Goal: Contribute content

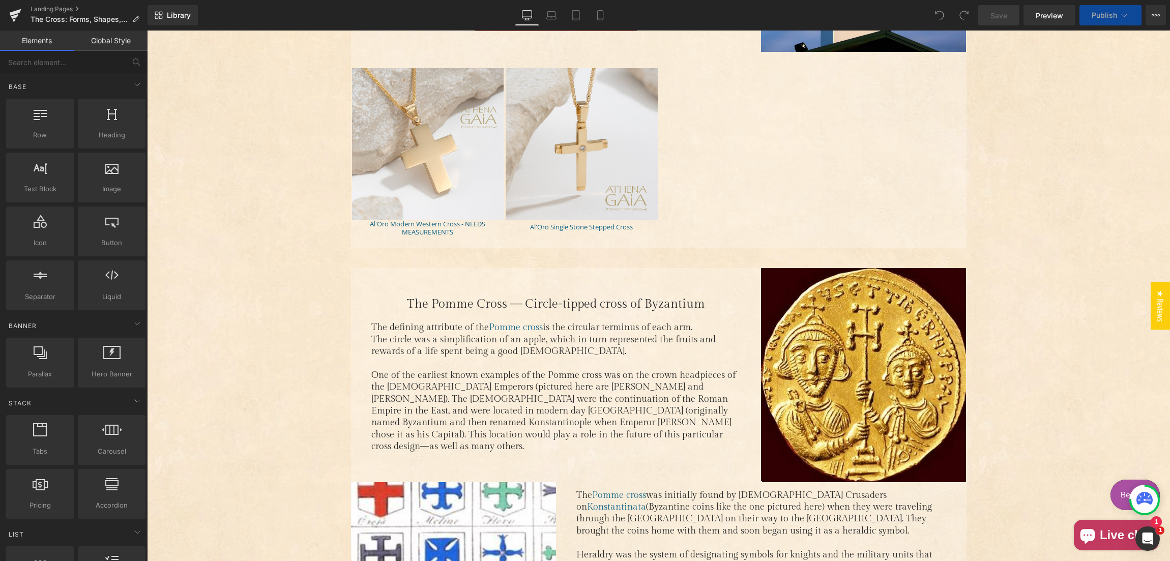
scroll to position [3677, 0]
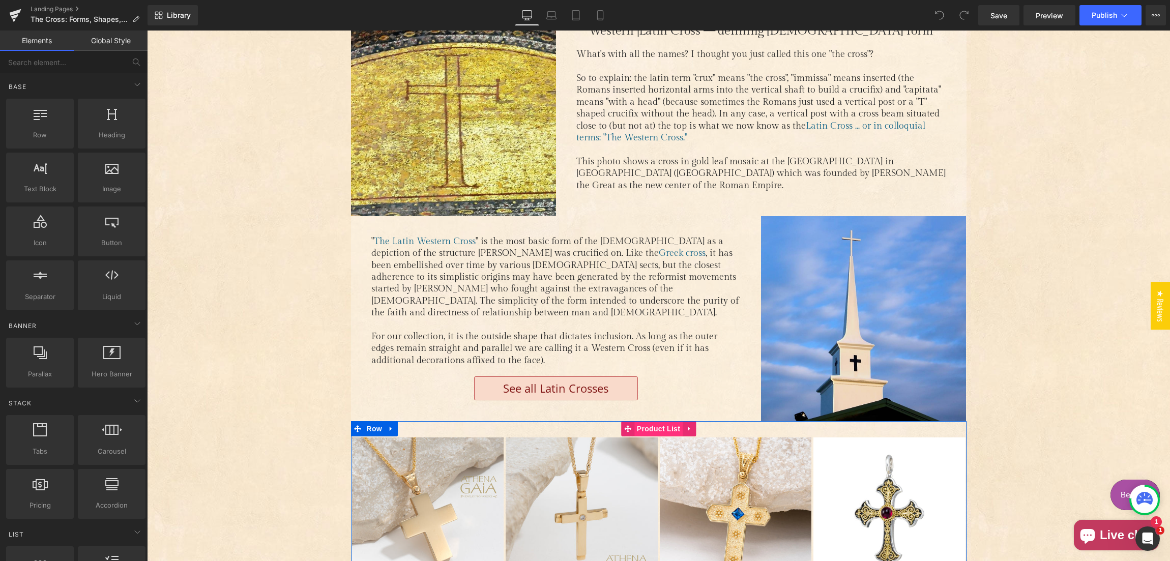
click at [654, 421] on span "Product List" at bounding box center [658, 428] width 48 height 15
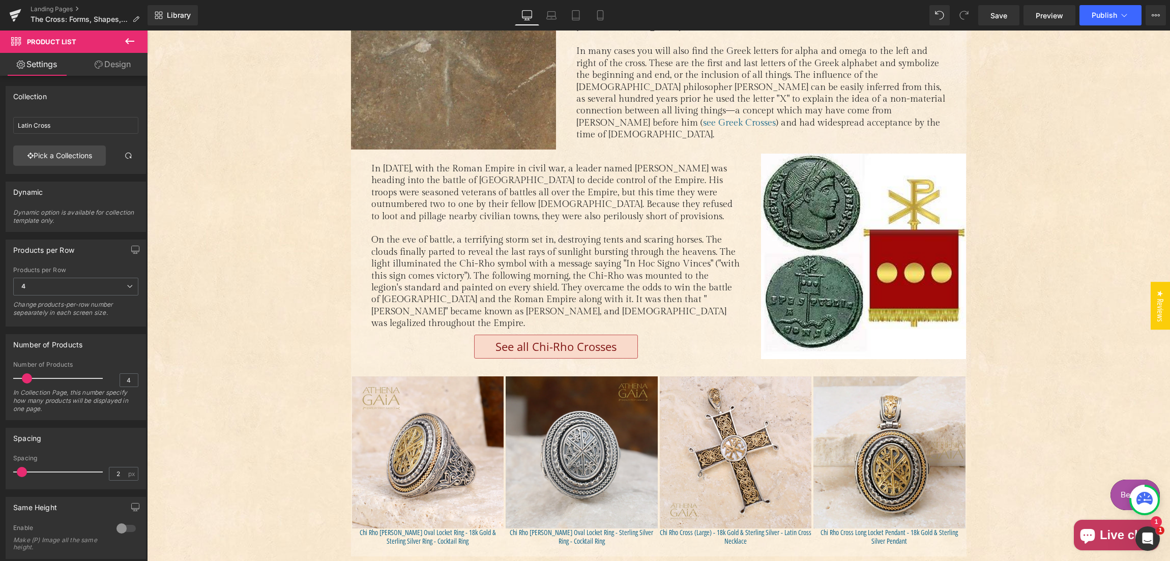
scroll to position [1326, 0]
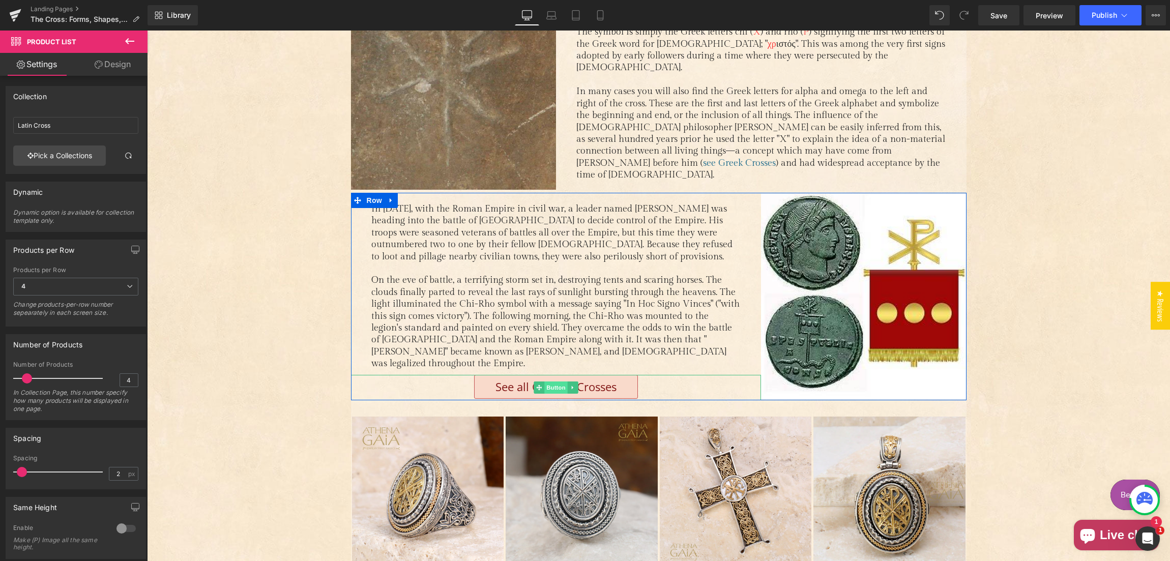
click at [555, 381] on span "Button" at bounding box center [555, 387] width 23 height 12
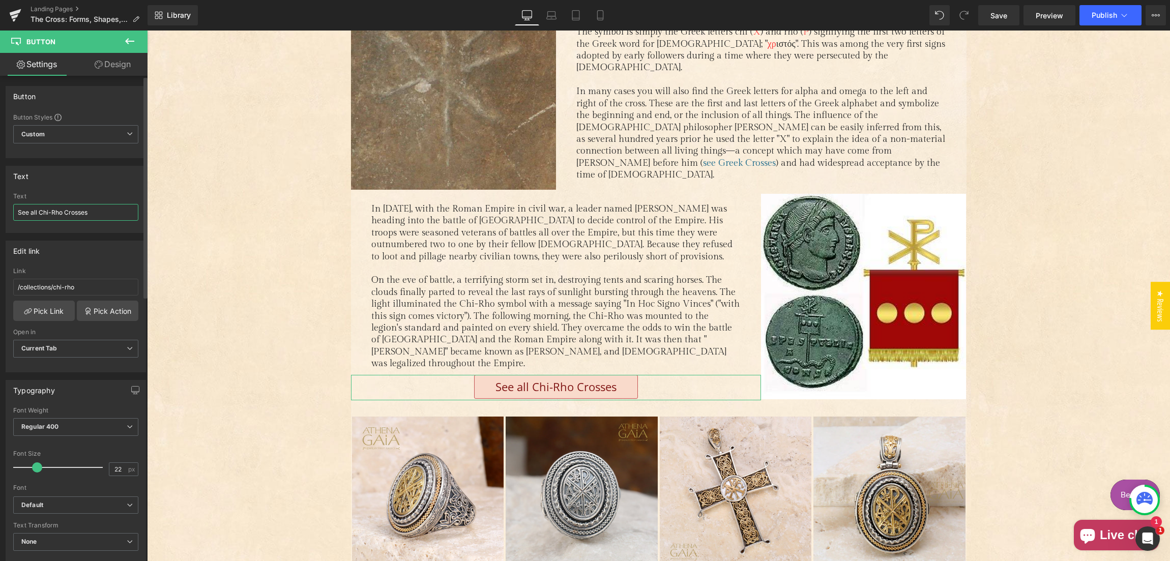
click at [78, 215] on input "See all Chi-Rho Crosses" at bounding box center [75, 212] width 125 height 17
click at [94, 214] on input "See all Chi-Rho Crosses" at bounding box center [75, 212] width 125 height 17
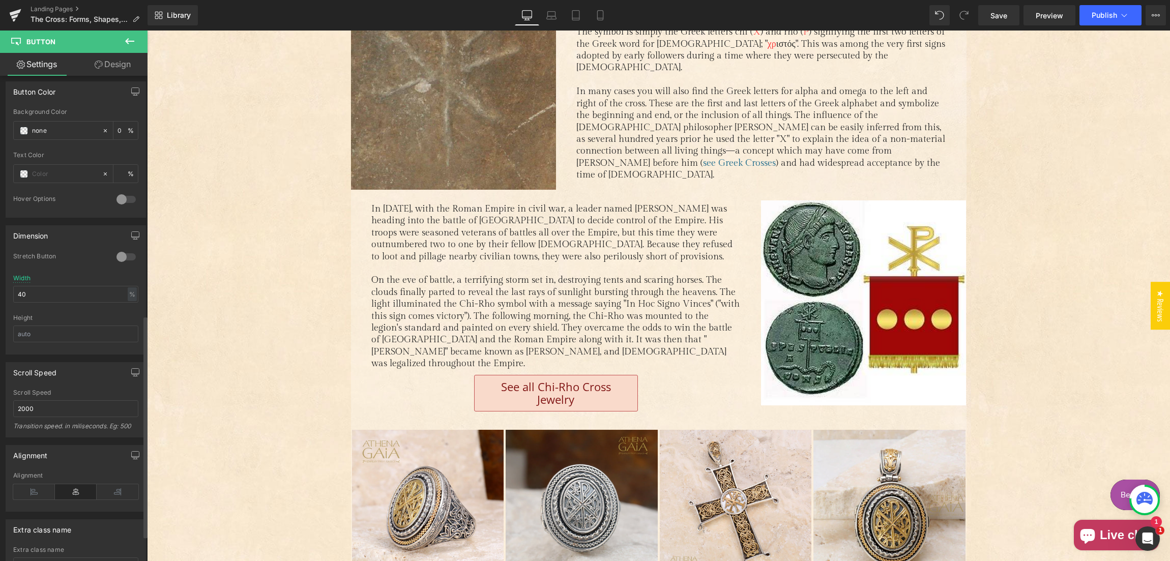
scroll to position [579, 0]
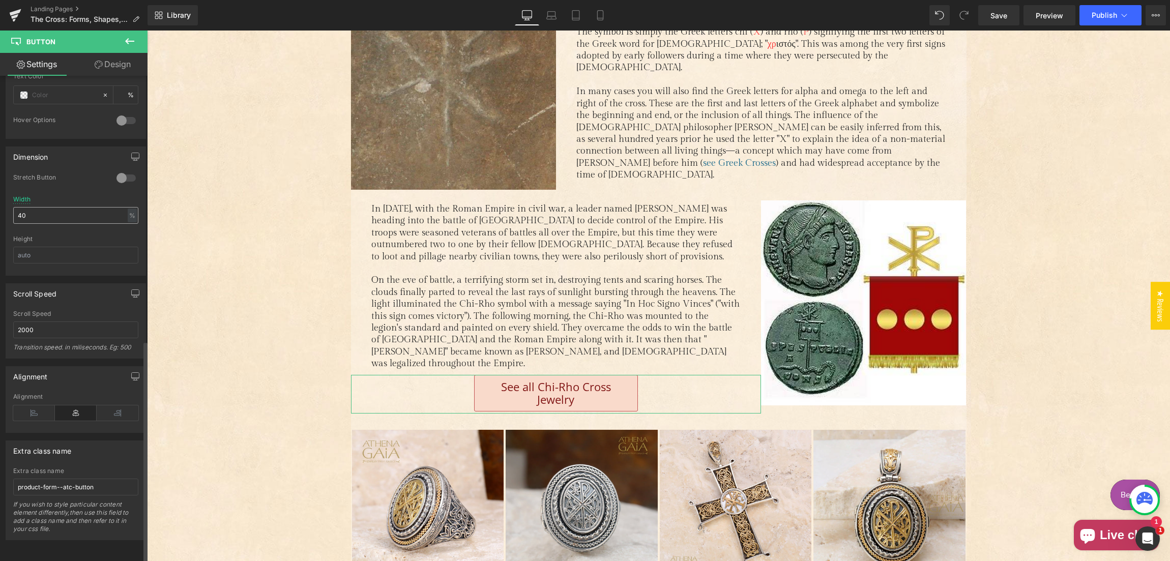
type input "See all Chi-Rho Cross Jewelry"
drag, startPoint x: 31, startPoint y: 210, endPoint x: 19, endPoint y: 210, distance: 11.2
click at [17, 210] on input "40" at bounding box center [75, 215] width 125 height 17
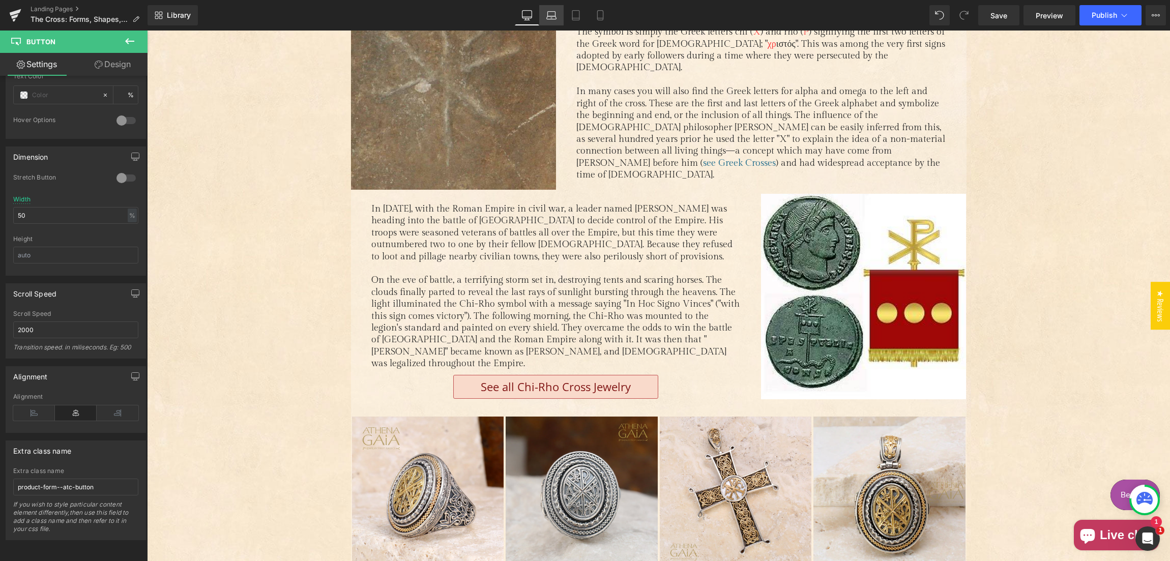
click at [554, 17] on icon at bounding box center [551, 15] width 10 height 10
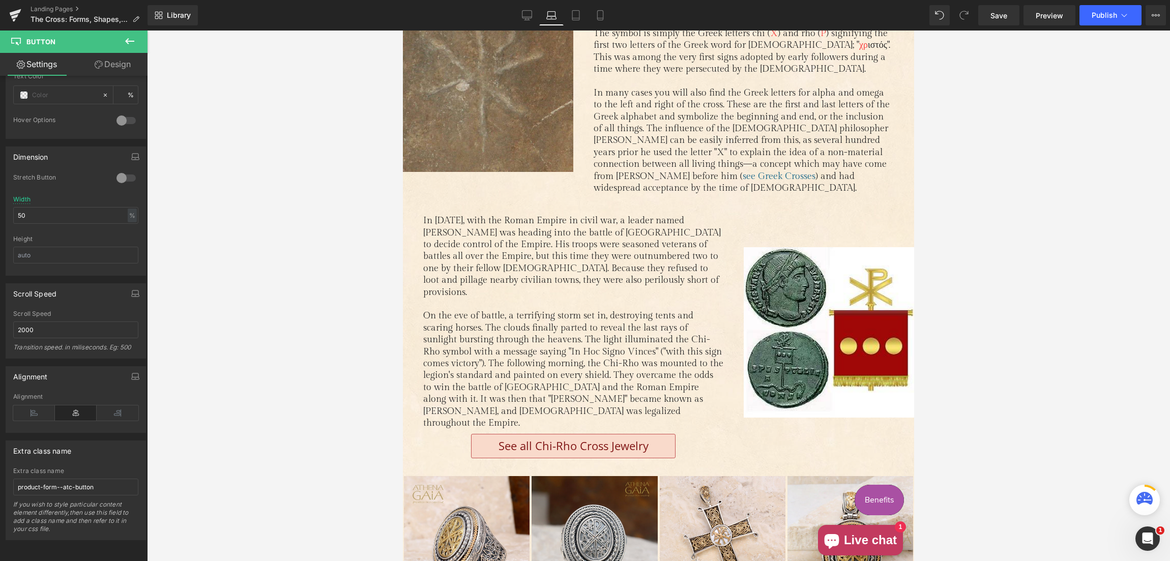
scroll to position [1398, 0]
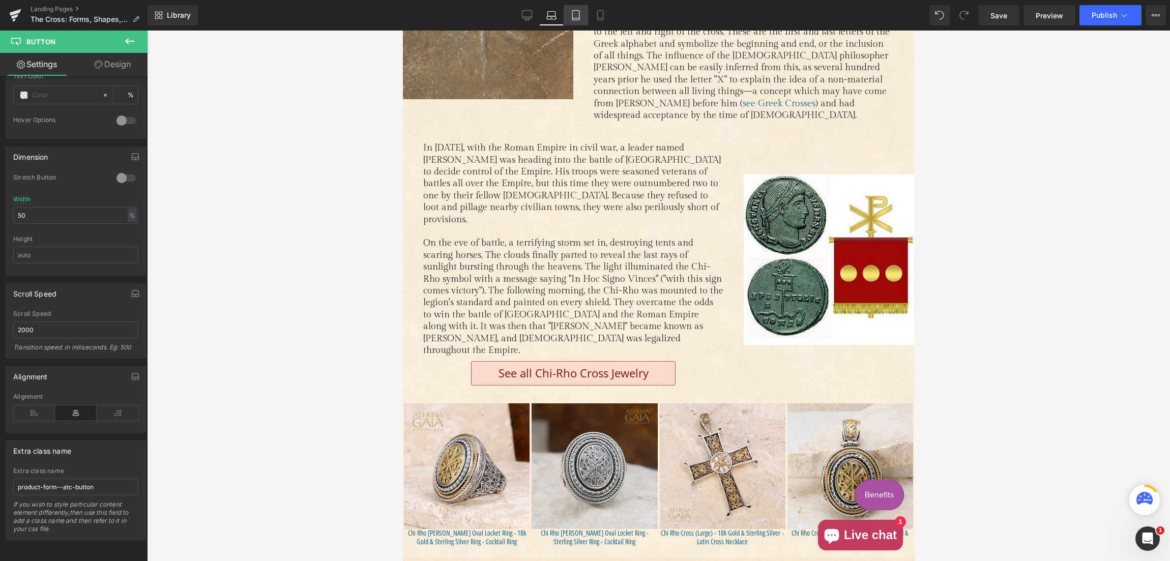
click at [572, 16] on icon at bounding box center [575, 16] width 7 height 10
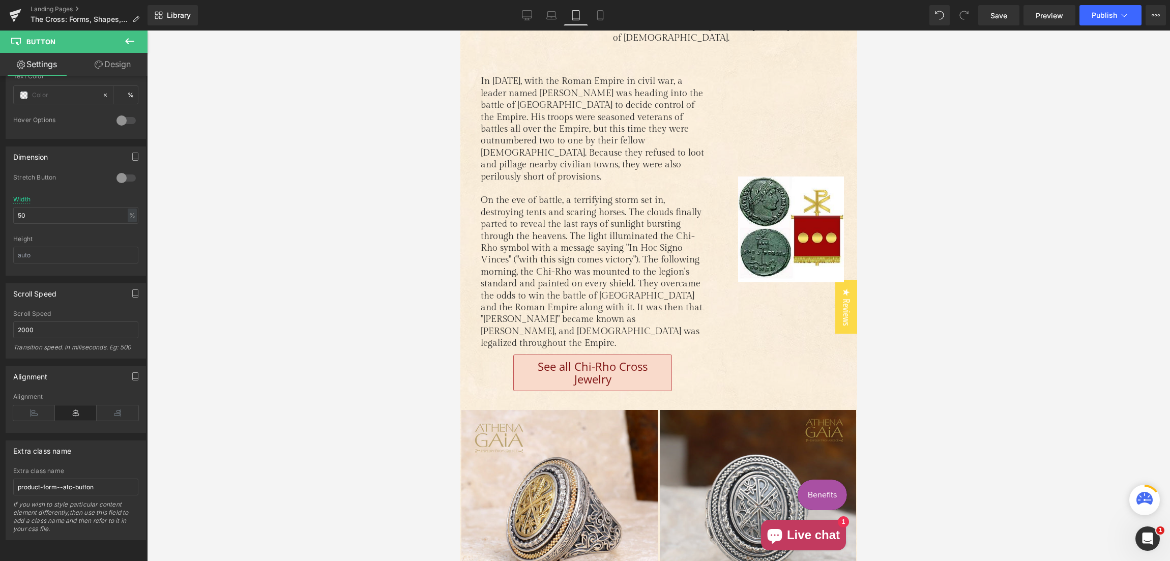
scroll to position [2581, 0]
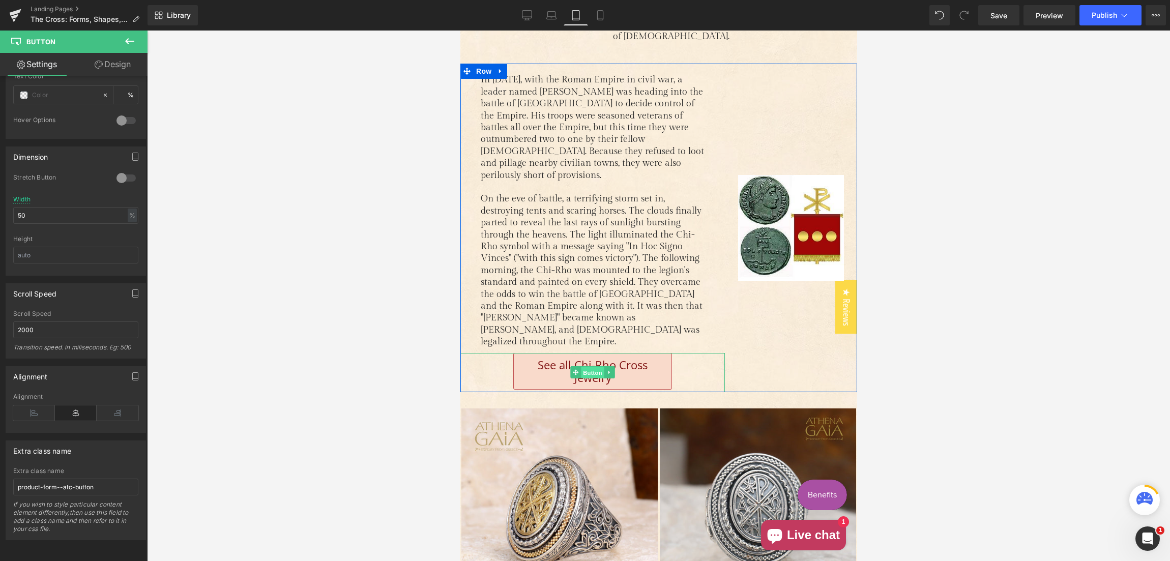
click at [589, 367] on span "Button" at bounding box center [591, 373] width 23 height 12
click at [13, 207] on input "50" at bounding box center [75, 215] width 125 height 17
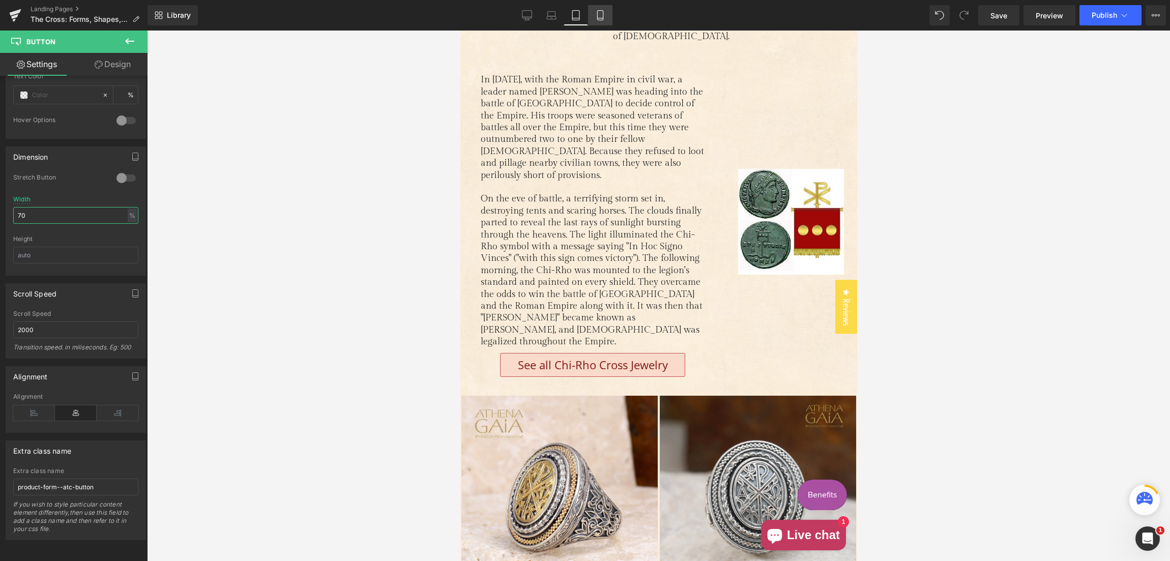
type input "70"
click at [600, 16] on icon at bounding box center [600, 15] width 10 height 10
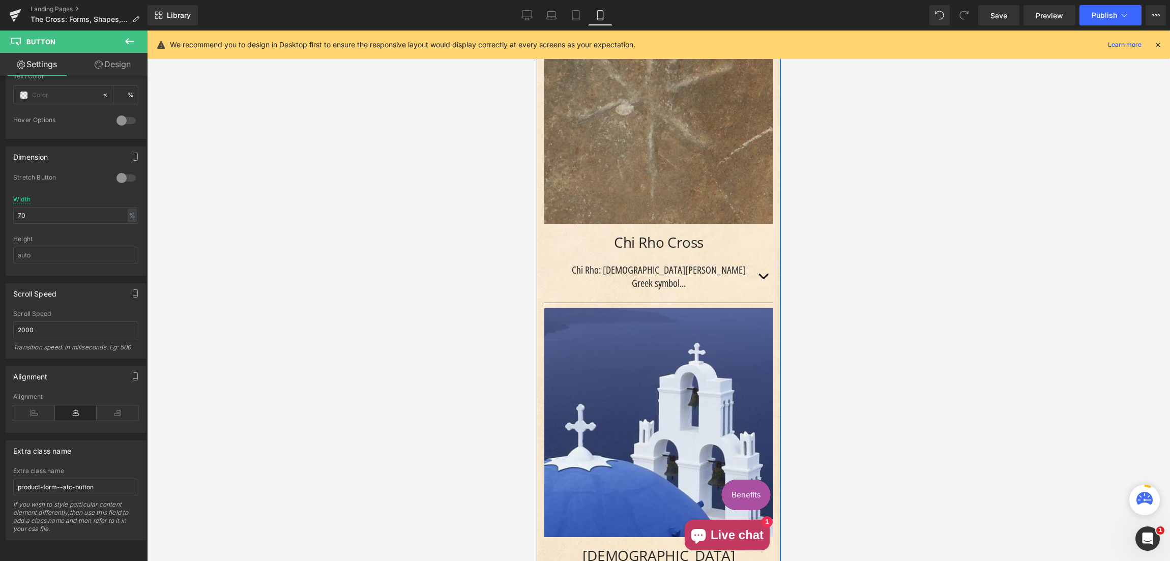
scroll to position [1074, 0]
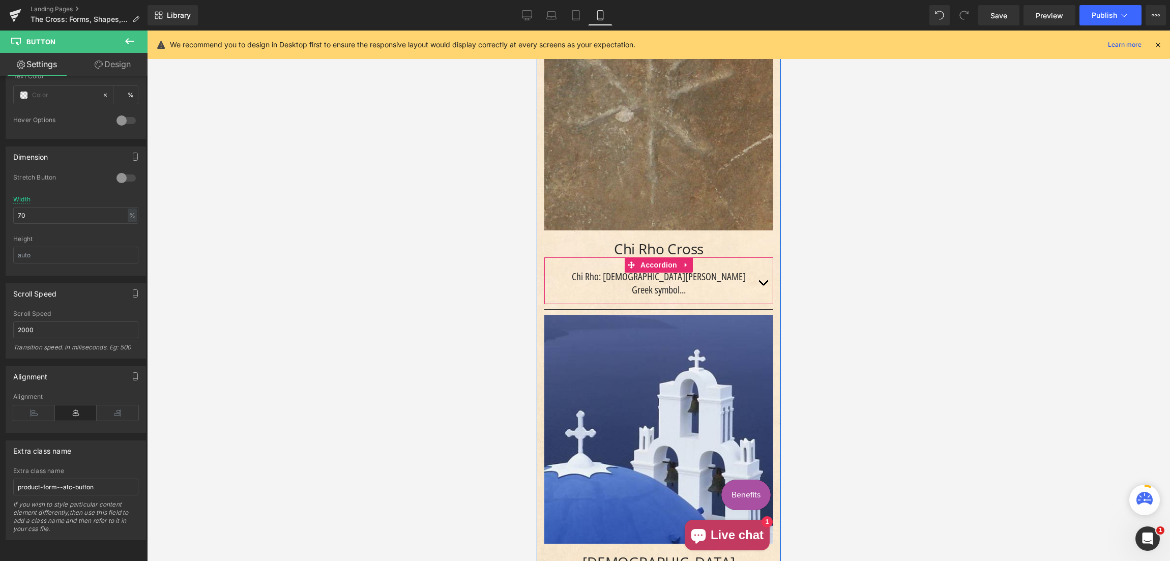
click at [762, 285] on span "Main content" at bounding box center [762, 285] width 0 height 0
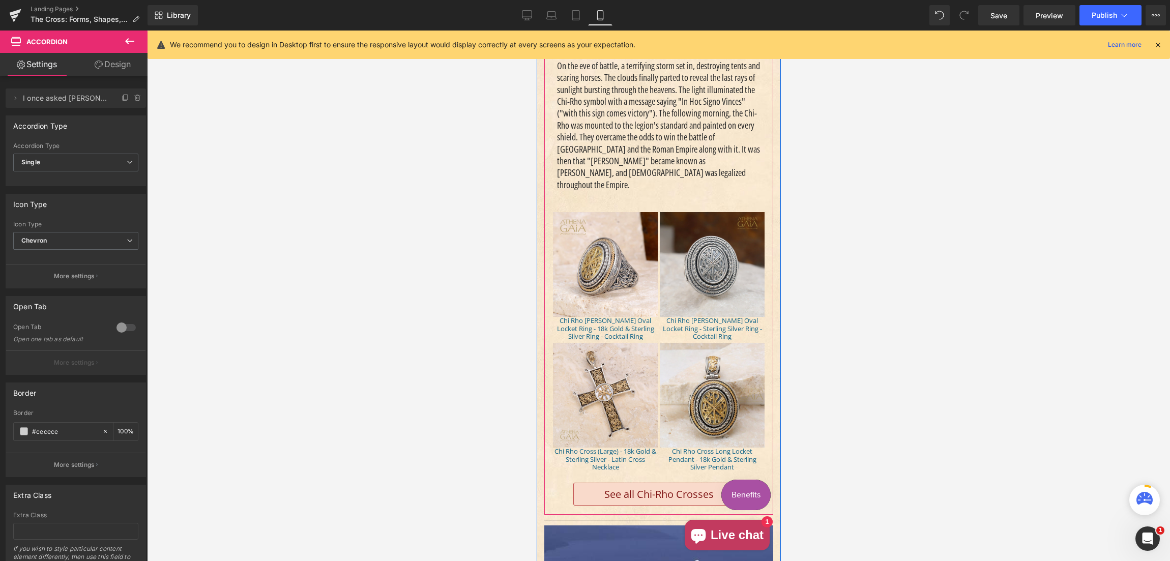
scroll to position [1899, 0]
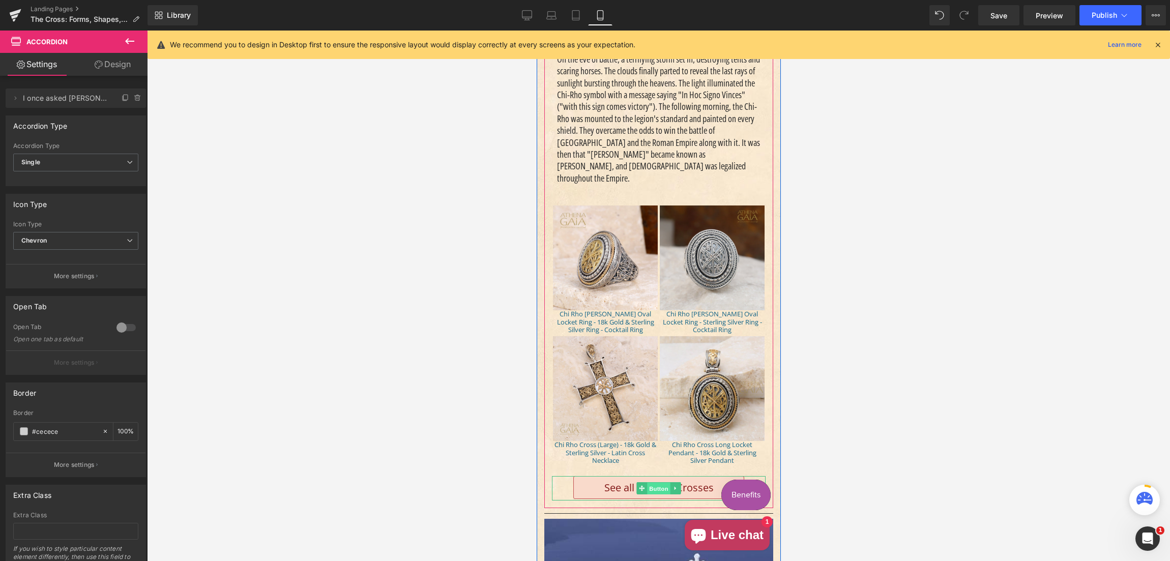
click at [655, 483] on span "Button" at bounding box center [657, 489] width 23 height 12
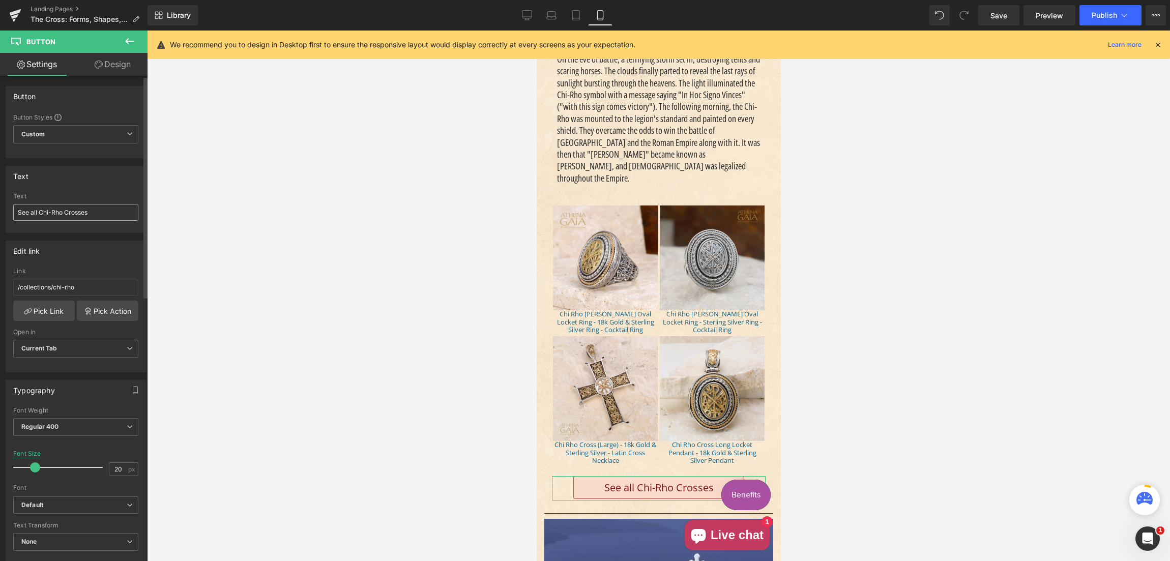
click at [91, 211] on input "See all Chi-Rho Crosses" at bounding box center [75, 212] width 125 height 17
type input "See all Chi-Rho Cross Jewelry"
click at [94, 190] on div "Text See all Chi-Rho Crosses Text See all Chi-Rho Cross Jewelry" at bounding box center [76, 199] width 140 height 67
click at [1002, 16] on span "Save" at bounding box center [998, 15] width 17 height 11
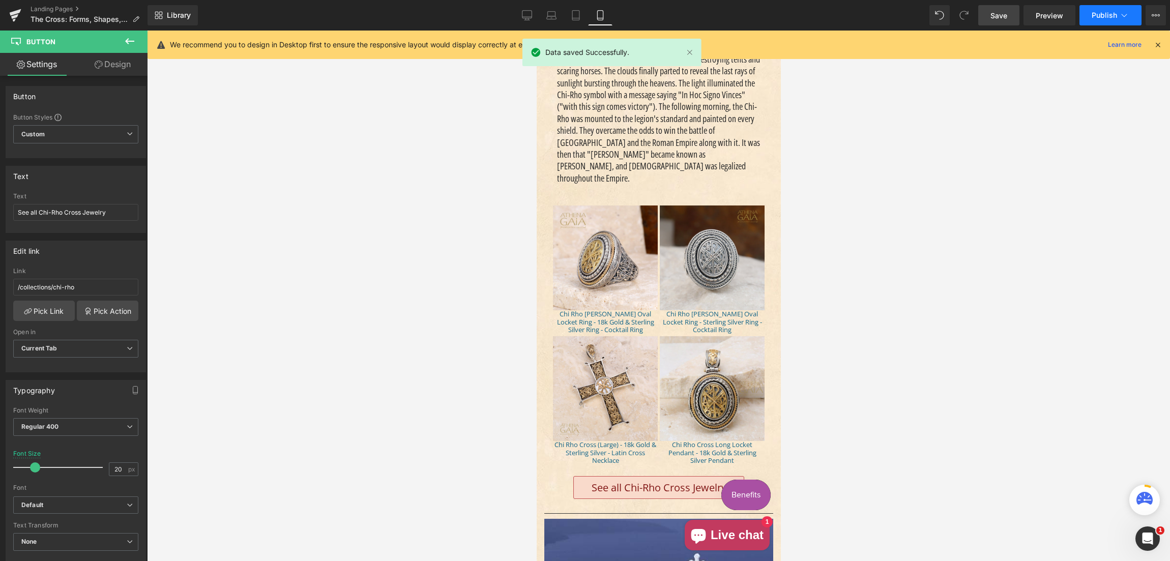
click at [1102, 16] on span "Publish" at bounding box center [1103, 15] width 25 height 8
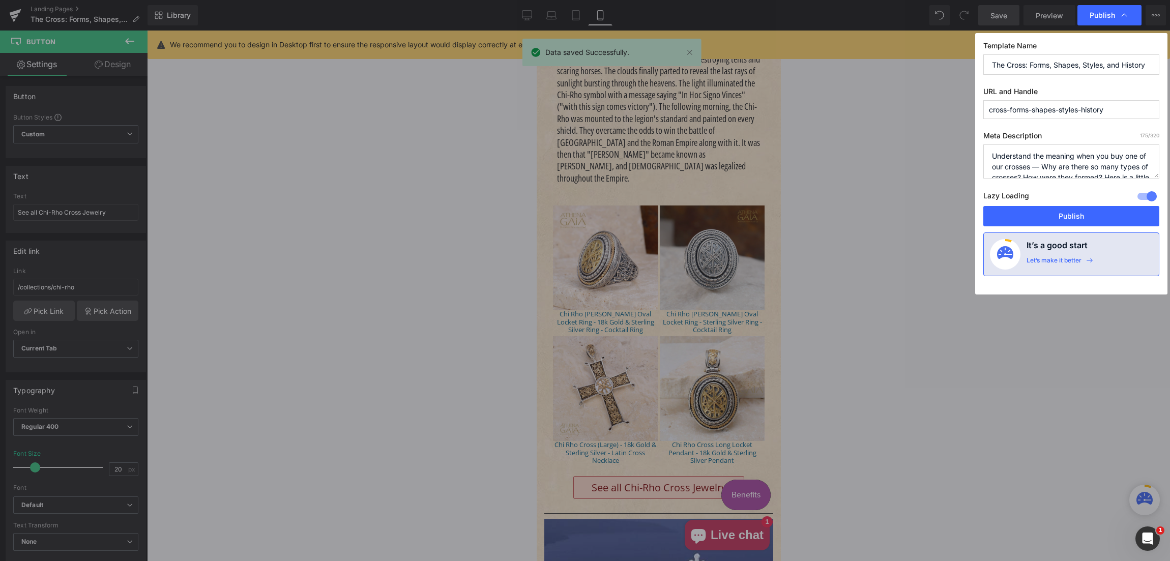
click at [1066, 217] on button "Publish" at bounding box center [1071, 216] width 176 height 20
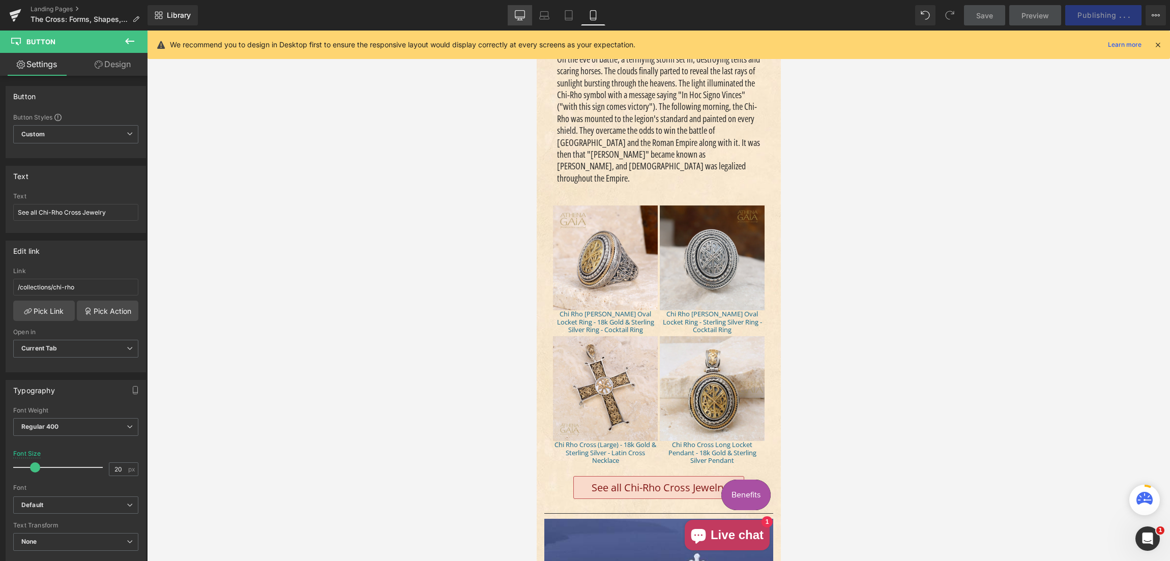
click at [517, 19] on icon at bounding box center [520, 15] width 10 height 10
